Goal: Task Accomplishment & Management: Use online tool/utility

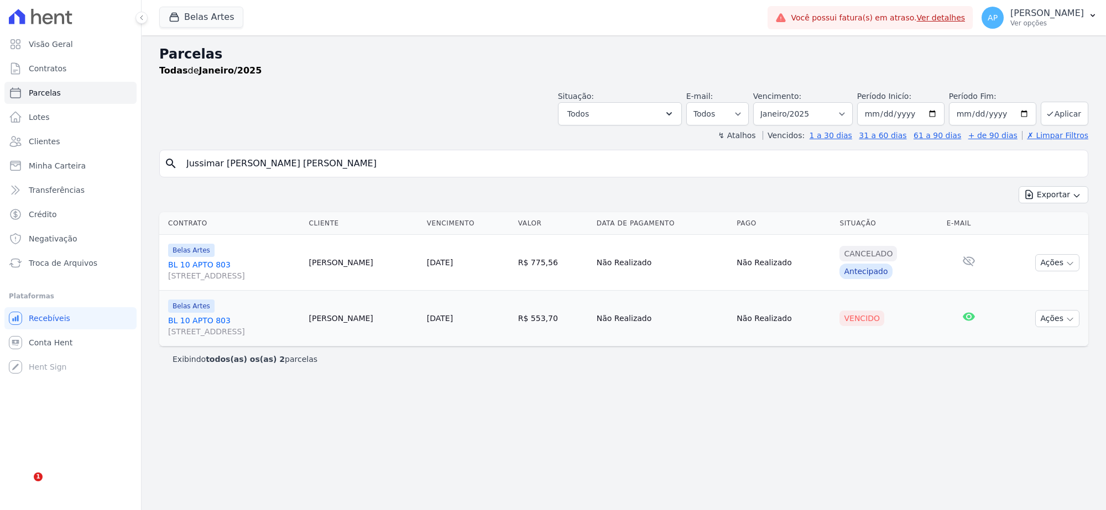
select select
click at [77, 260] on span "Troca de Arquivos" at bounding box center [63, 263] width 69 height 11
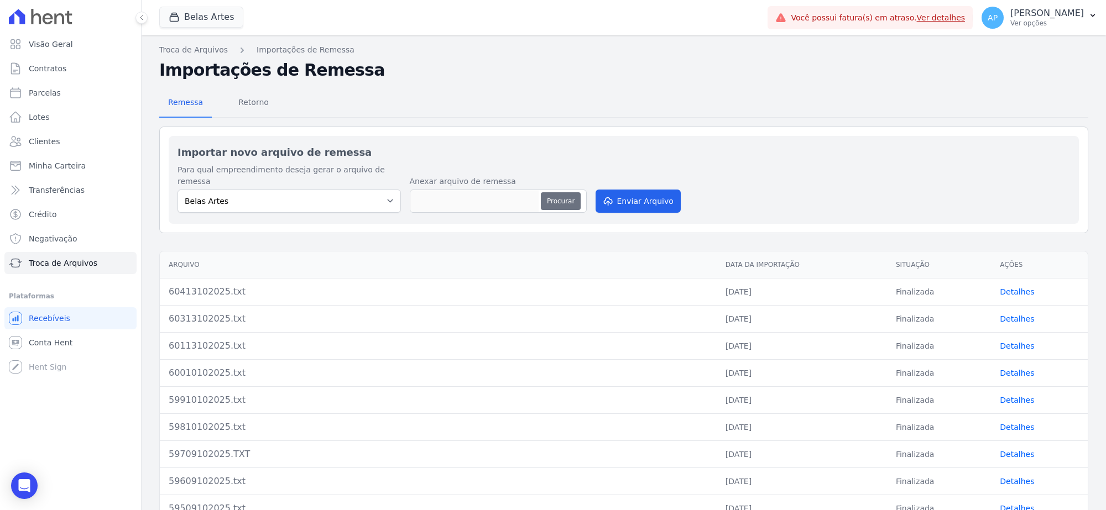
click at [561, 192] on button "Procurar" at bounding box center [561, 201] width 40 height 18
type input "60515102025.txt"
click at [624, 195] on button "Enviar Arquivo" at bounding box center [637, 201] width 85 height 23
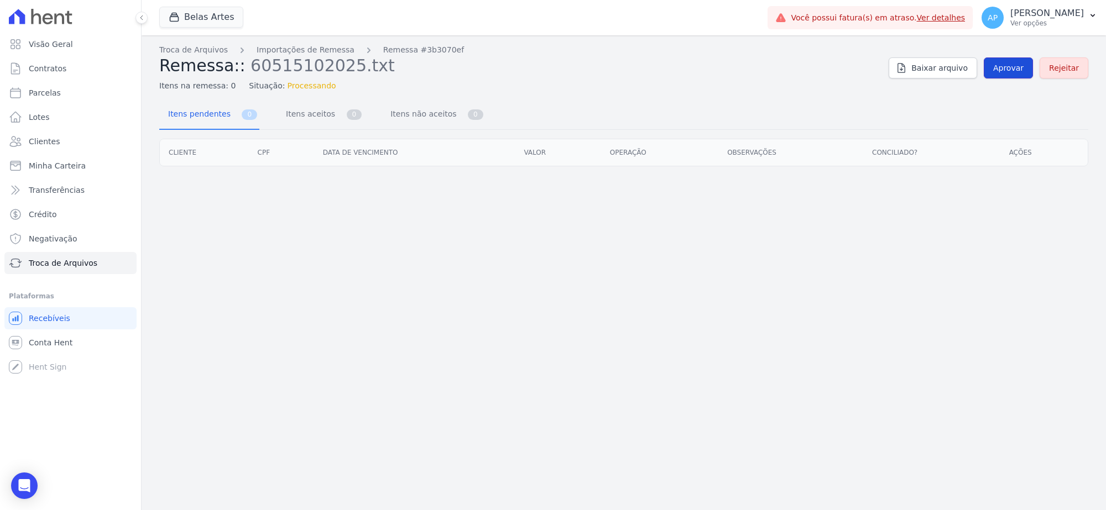
click at [1012, 69] on span "Aprovar" at bounding box center [1008, 67] width 30 height 11
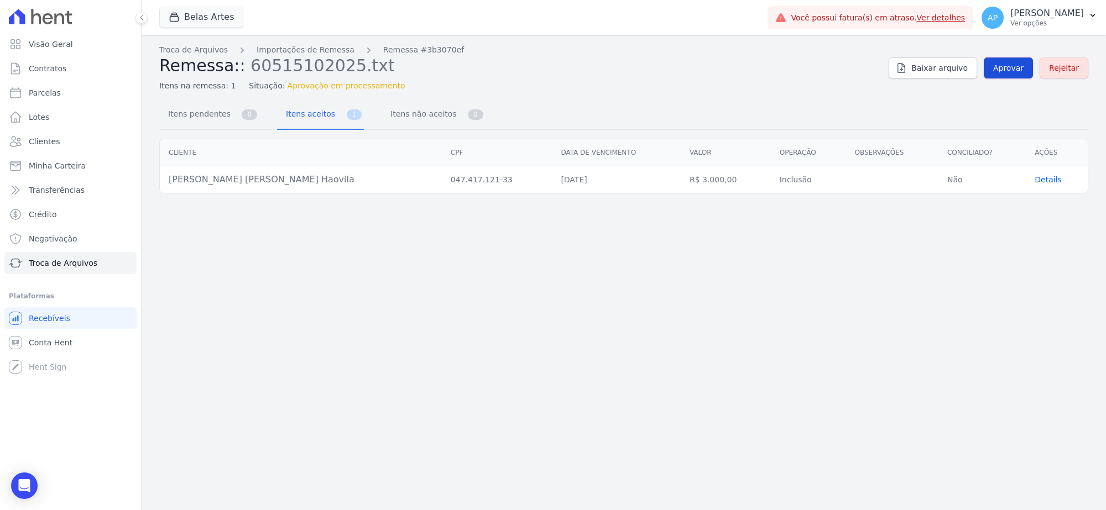
click at [999, 65] on span "Aprovar" at bounding box center [1008, 67] width 30 height 11
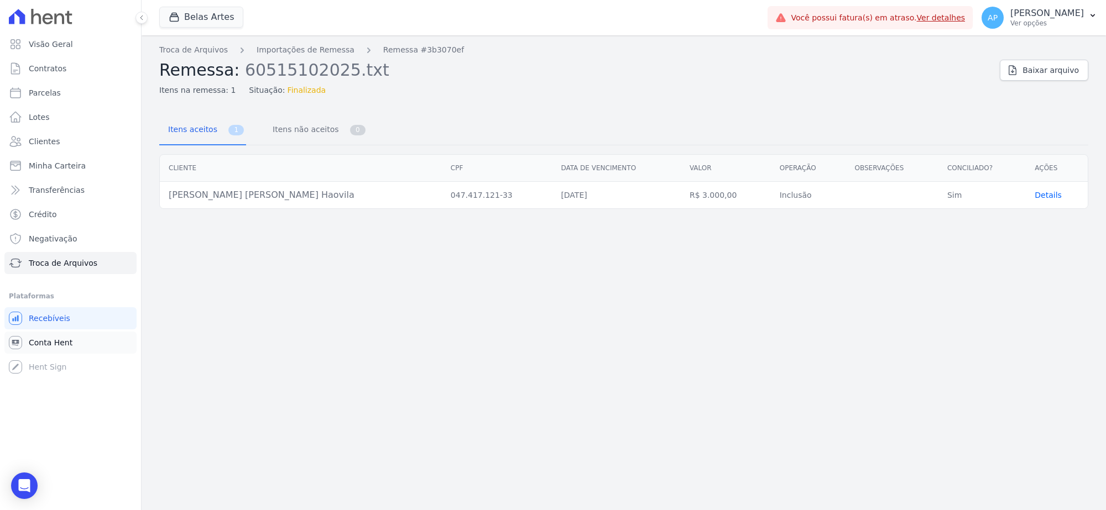
click at [45, 341] on span "Conta Hent" at bounding box center [51, 342] width 44 height 11
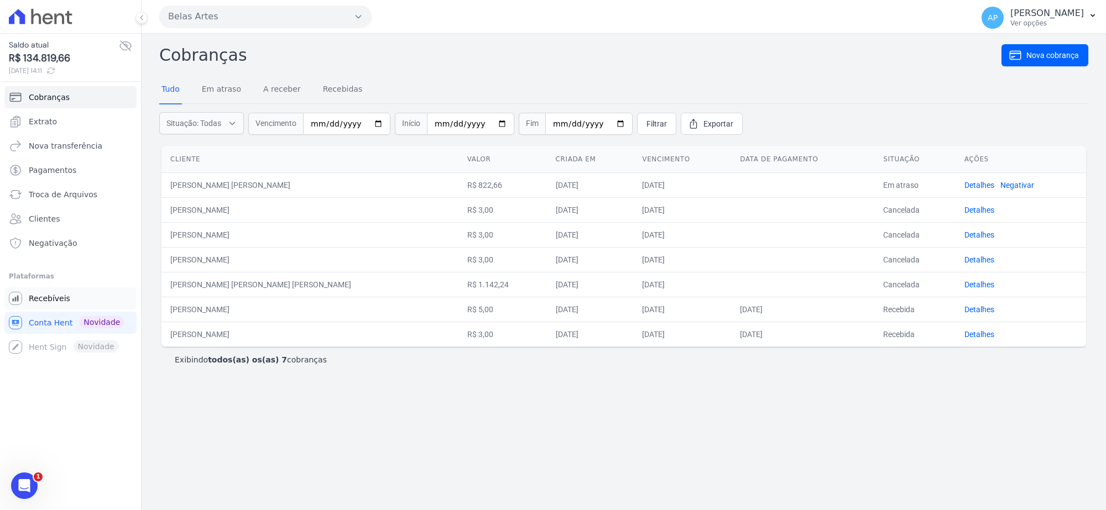
click at [47, 294] on span "Recebíveis" at bounding box center [49, 298] width 41 height 11
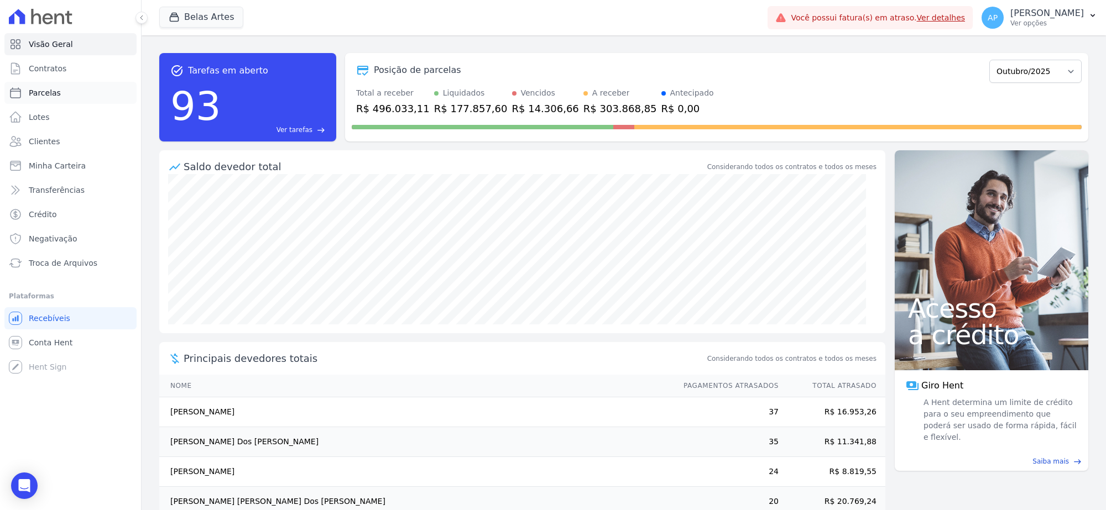
click at [50, 88] on span "Parcelas" at bounding box center [45, 92] width 32 height 11
select select
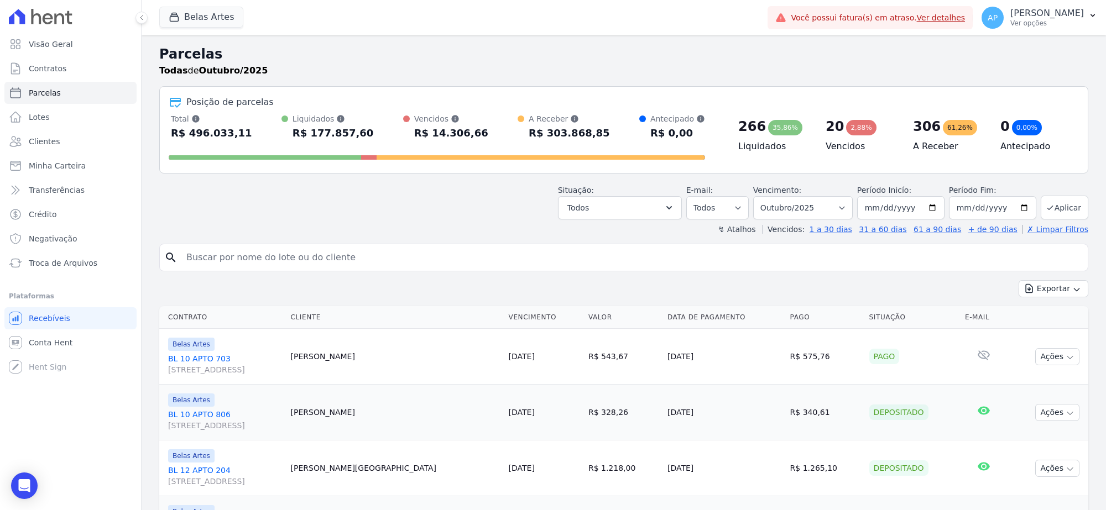
click at [285, 258] on input "search" at bounding box center [631, 258] width 903 height 22
type input "agat"
select select
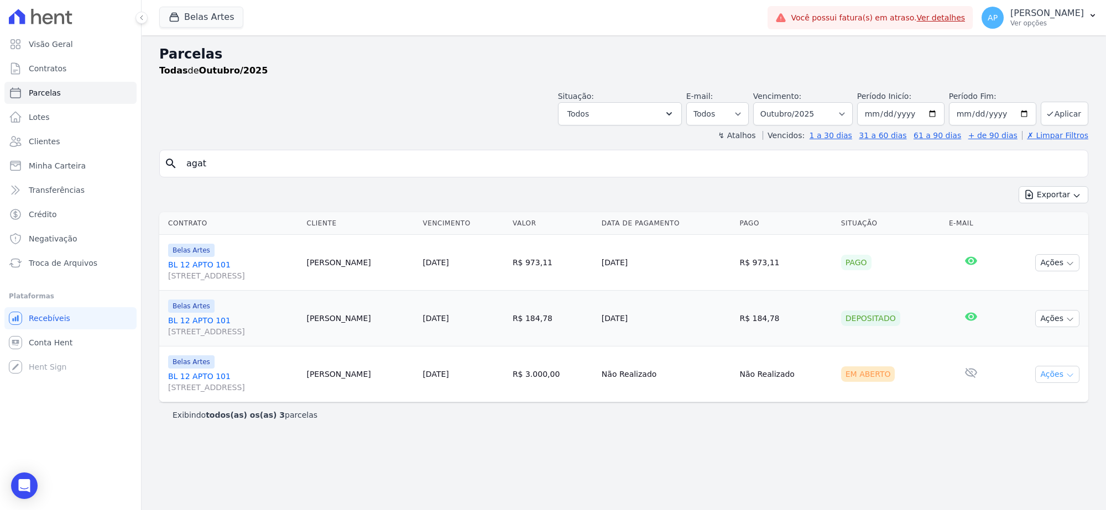
click at [1064, 379] on button "Ações" at bounding box center [1057, 374] width 44 height 17
click at [1048, 399] on link "Ver boleto" at bounding box center [1053, 400] width 106 height 20
